Goal: Task Accomplishment & Management: Use online tool/utility

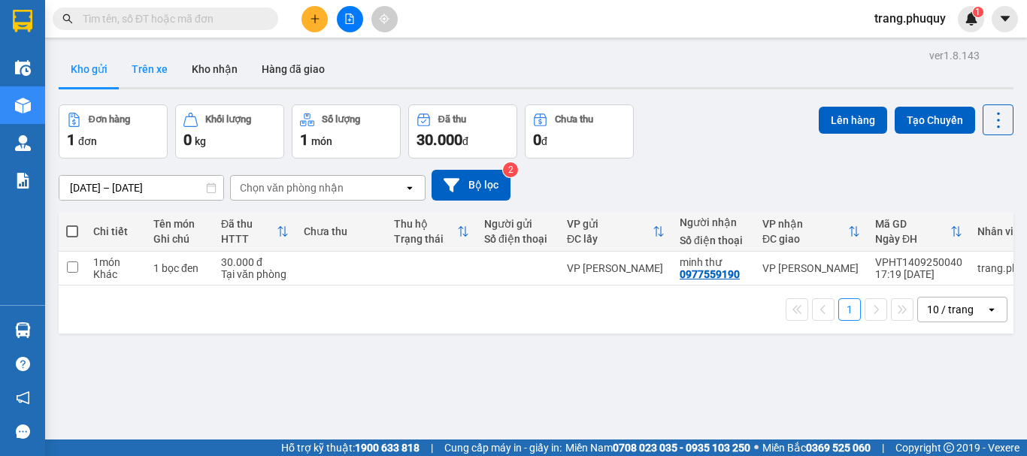
click at [144, 68] on button "Trên xe" at bounding box center [149, 69] width 60 height 36
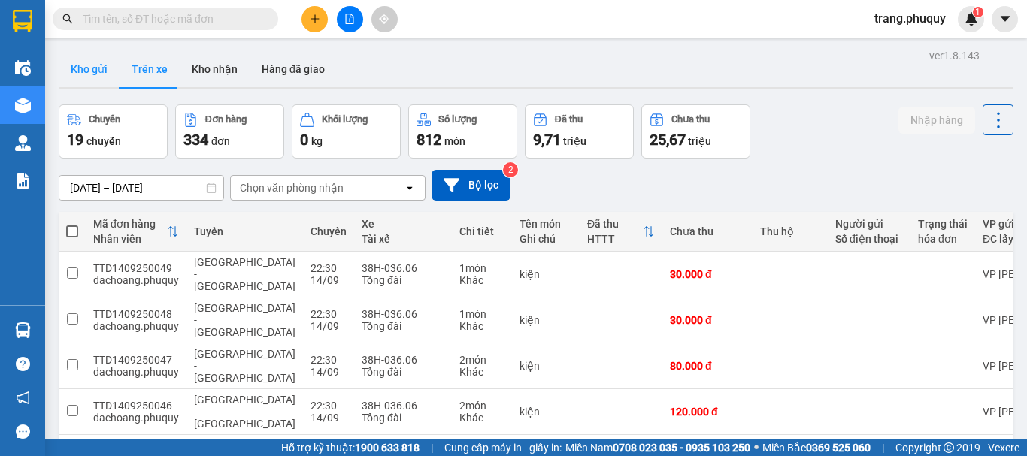
click at [101, 71] on button "Kho gửi" at bounding box center [89, 69] width 61 height 36
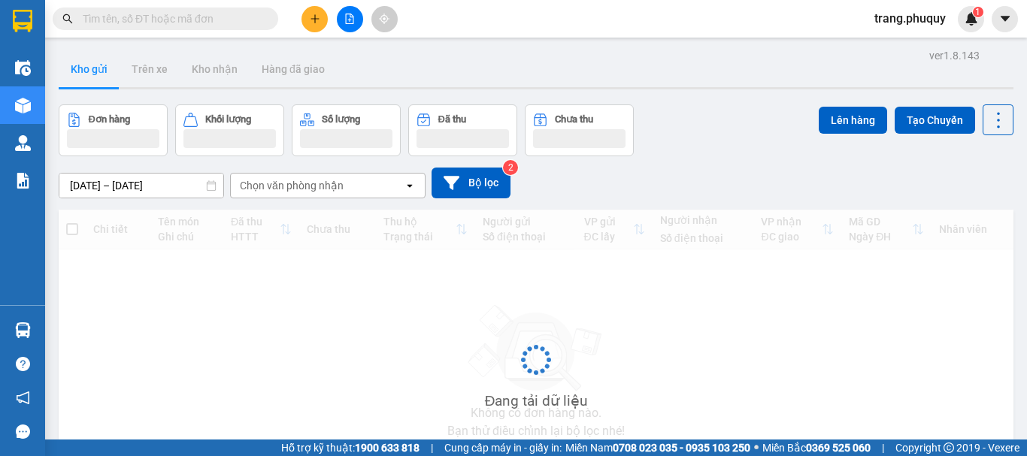
click at [101, 71] on button "Kho gửi" at bounding box center [89, 69] width 61 height 36
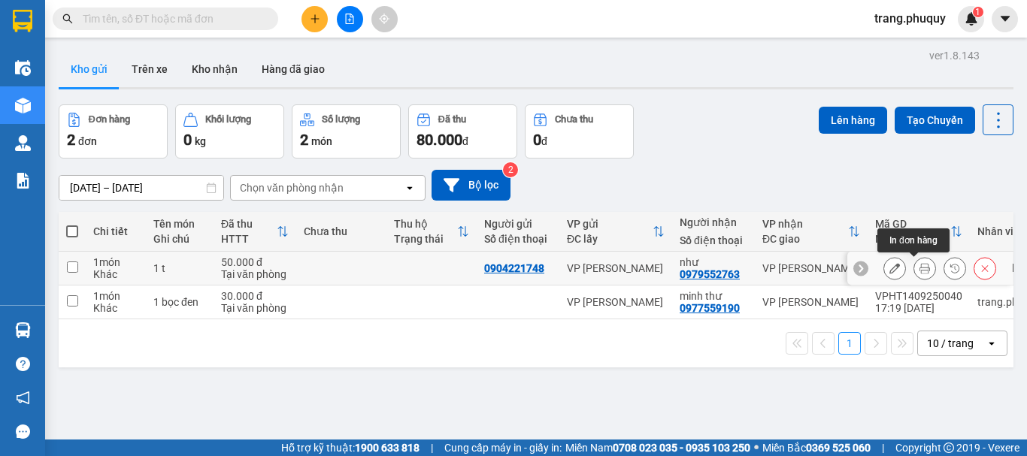
click at [919, 271] on icon at bounding box center [924, 268] width 11 height 11
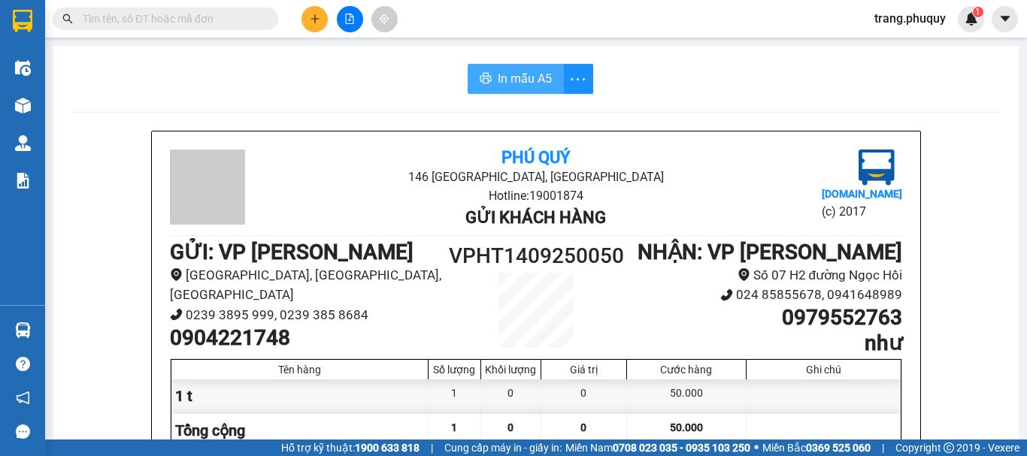
click at [522, 66] on button "In mẫu A5" at bounding box center [515, 79] width 96 height 30
